Goal: Task Accomplishment & Management: Complete application form

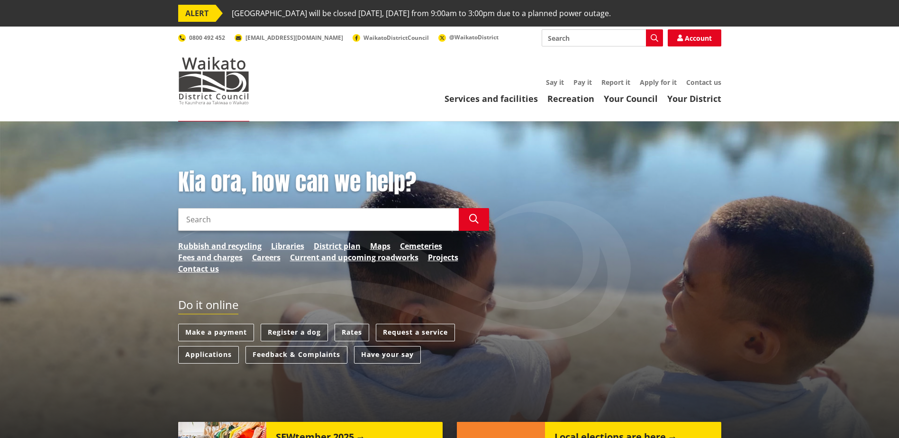
click at [296, 335] on link "Register a dog" at bounding box center [294, 333] width 67 height 18
click at [296, 331] on link "Register a dog" at bounding box center [294, 333] width 67 height 18
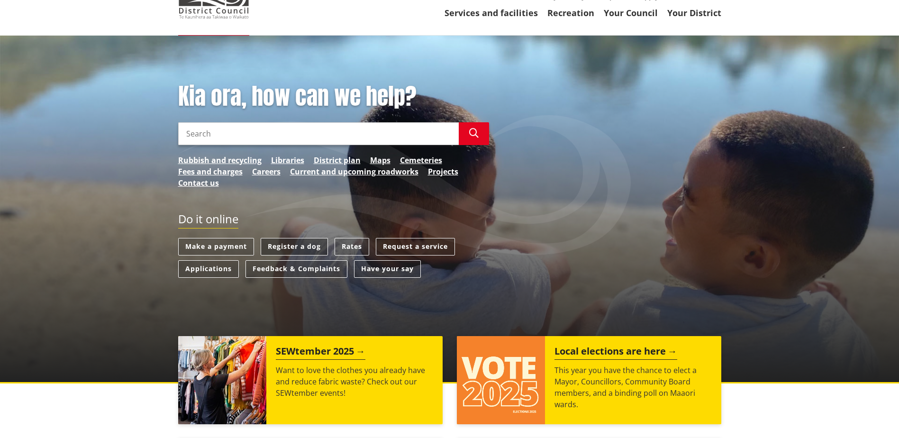
scroll to position [110, 0]
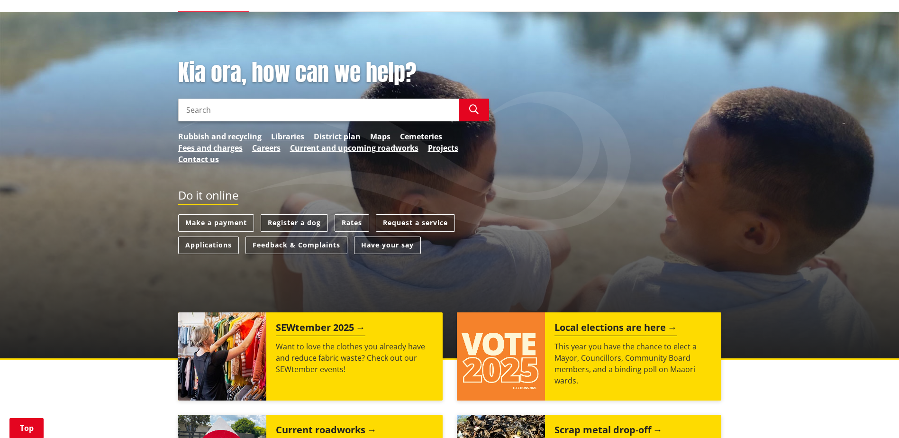
click at [296, 227] on link "Register a dog" at bounding box center [294, 223] width 67 height 18
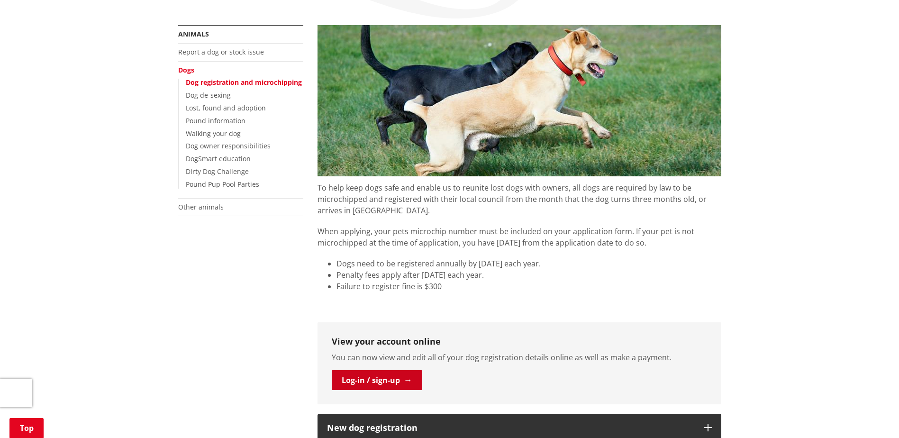
scroll to position [234, 0]
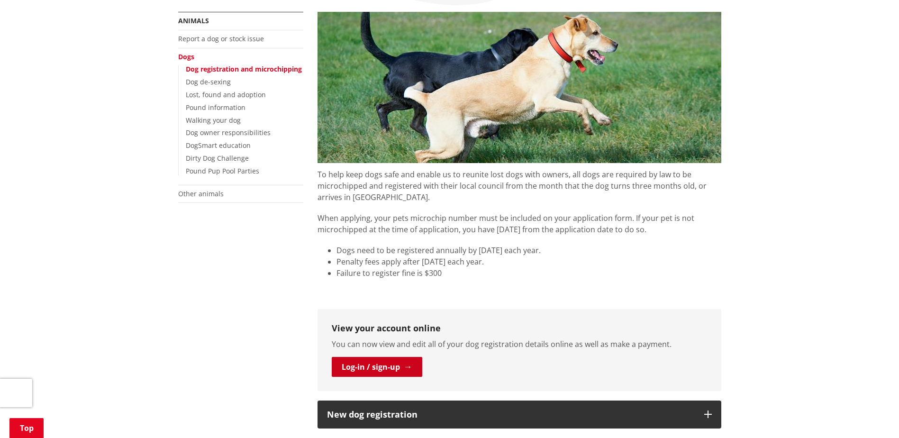
click at [356, 373] on link "Log-in / sign-up" at bounding box center [377, 367] width 91 height 20
